Goal: Find specific page/section: Find specific page/section

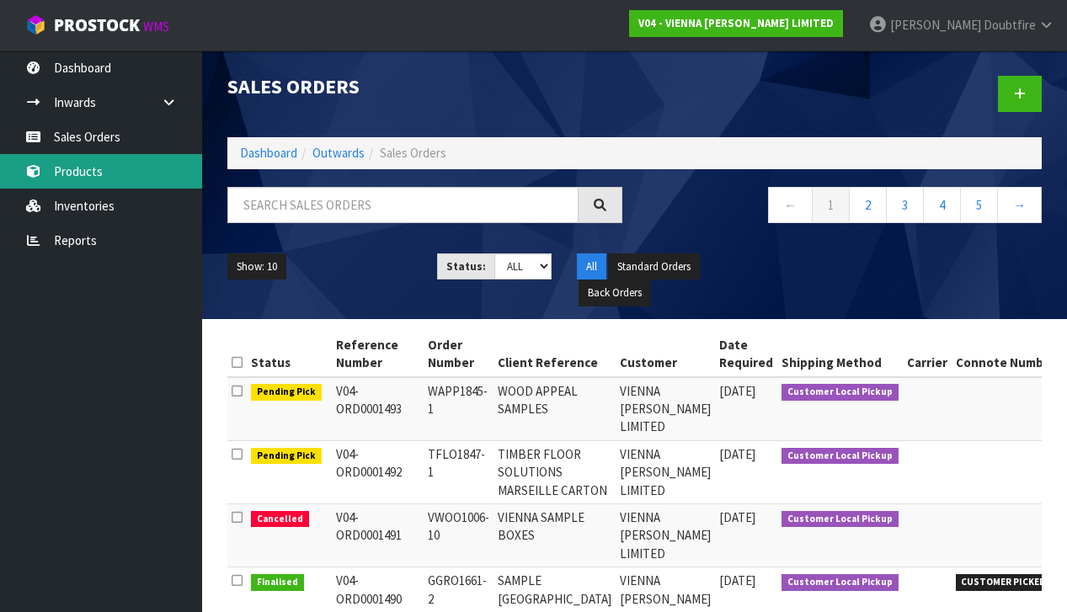
click at [91, 173] on link "Products" at bounding box center [101, 171] width 202 height 35
click at [83, 168] on link "Products" at bounding box center [101, 171] width 202 height 35
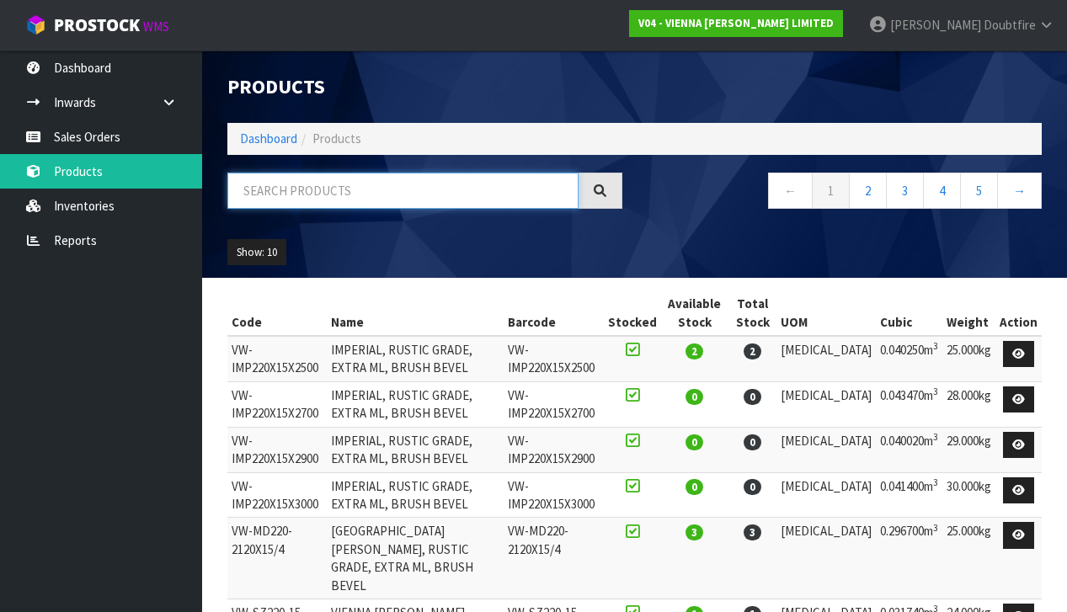
click at [267, 187] on input "text" at bounding box center [402, 191] width 351 height 36
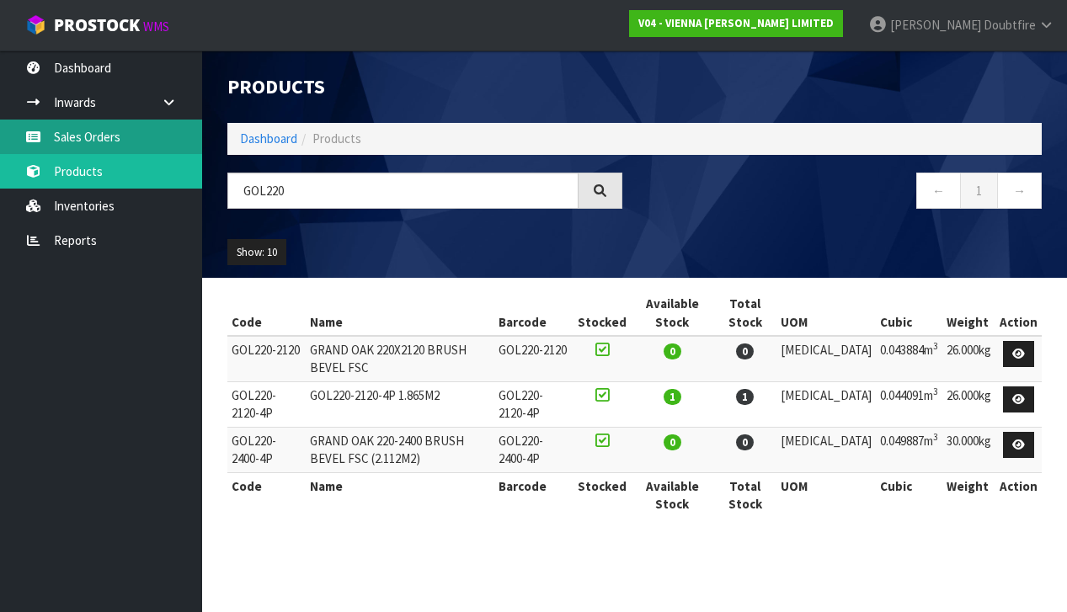
click at [105, 138] on link "Sales Orders" at bounding box center [101, 137] width 202 height 35
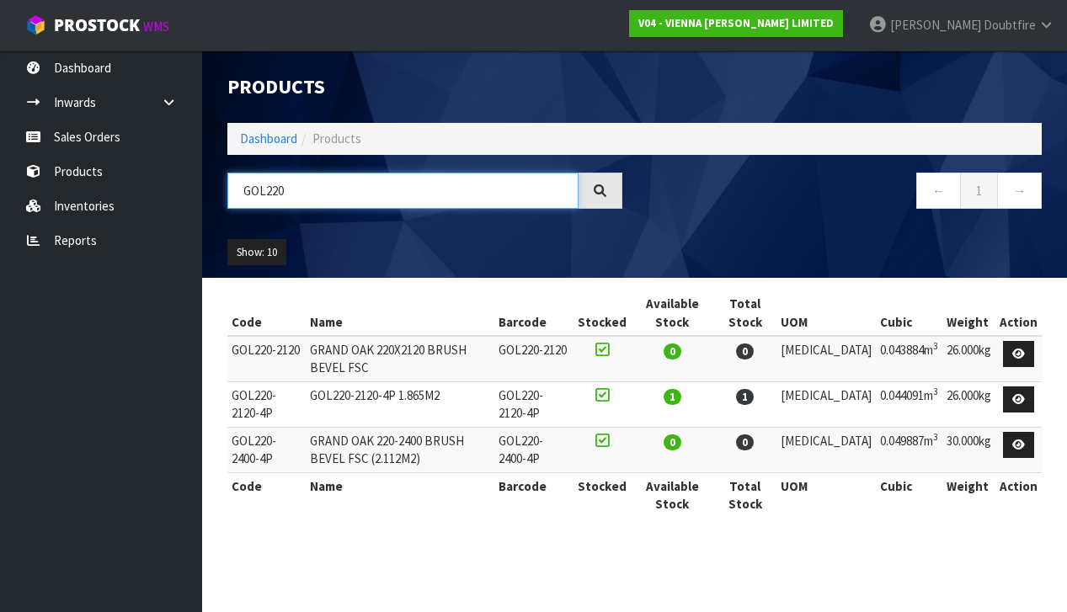
click at [321, 192] on input "GOL220" at bounding box center [402, 191] width 351 height 36
type input "G"
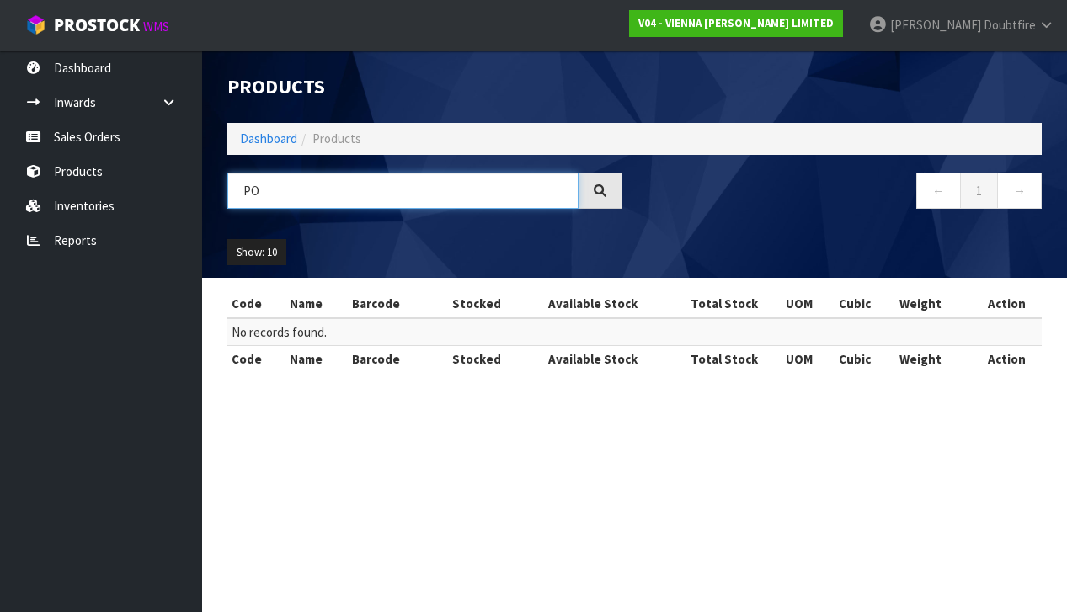
type input "P"
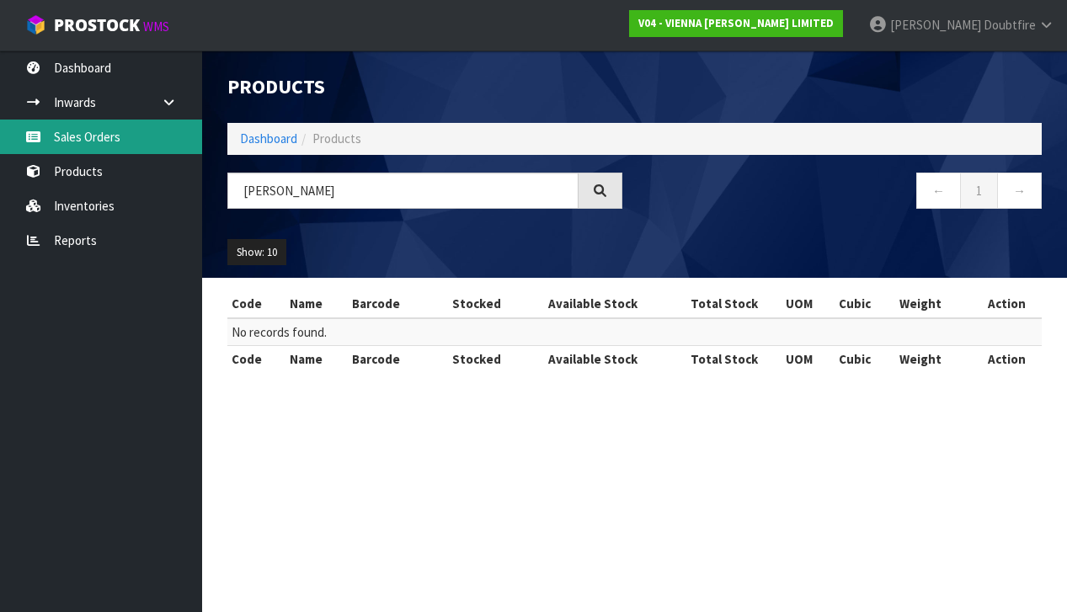
click at [106, 142] on link "Sales Orders" at bounding box center [101, 137] width 202 height 35
click at [106, 138] on link "Sales Orders" at bounding box center [101, 137] width 202 height 35
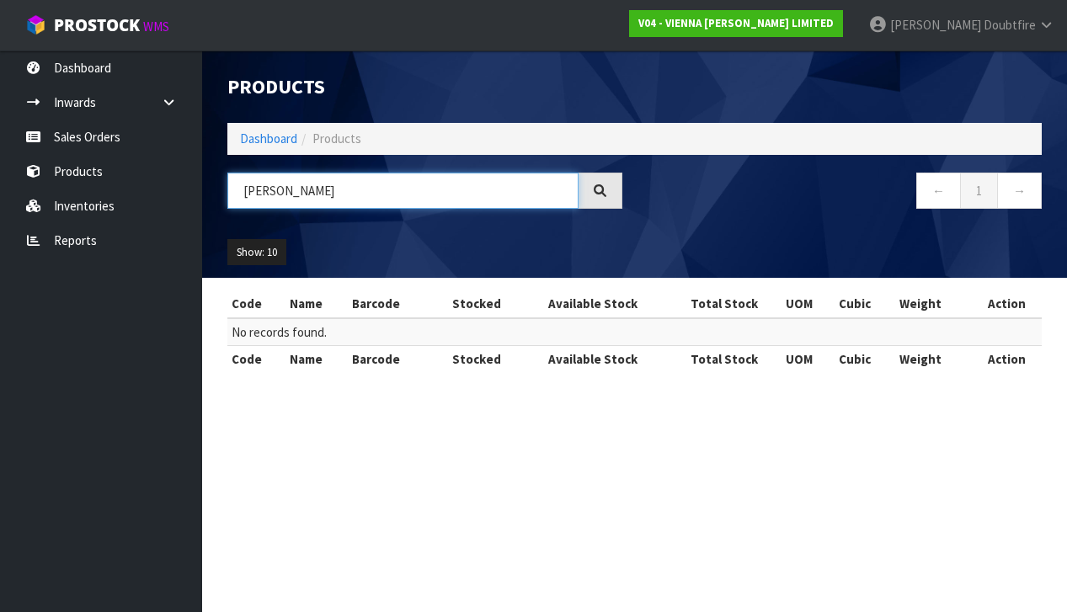
click at [341, 194] on input "[PERSON_NAME]" at bounding box center [402, 191] width 351 height 36
type input "J"
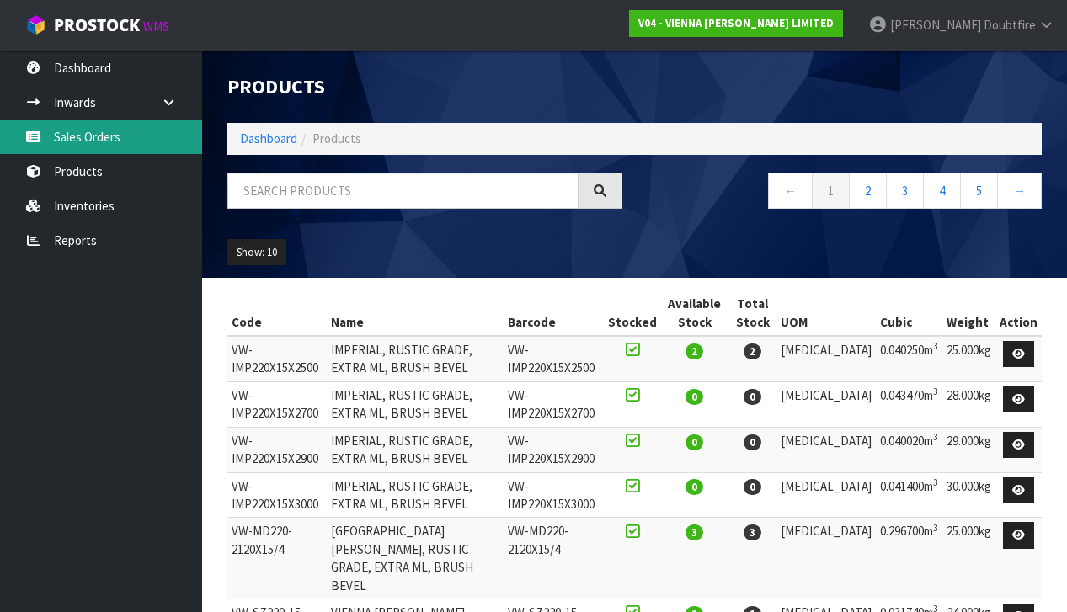
click at [99, 139] on link "Sales Orders" at bounding box center [101, 137] width 202 height 35
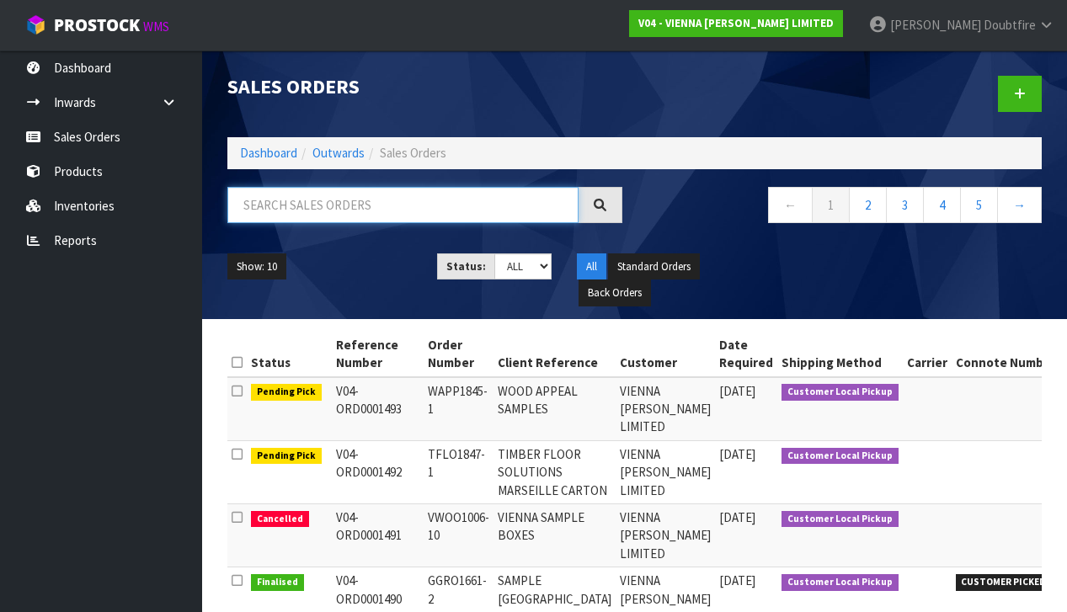
click at [281, 211] on input "text" at bounding box center [402, 205] width 351 height 36
type input "[PERSON_NAME]"
